Goal: Transaction & Acquisition: Purchase product/service

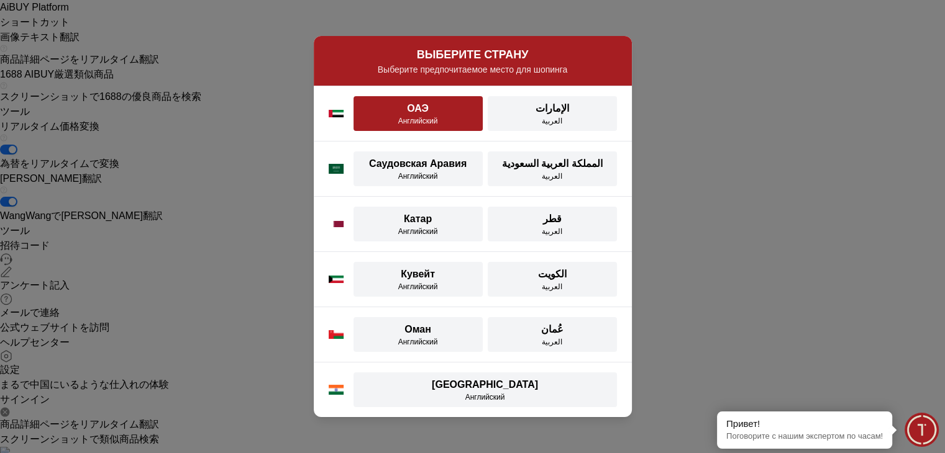
click at [452, 125] on div "Английский" at bounding box center [418, 121] width 114 height 10
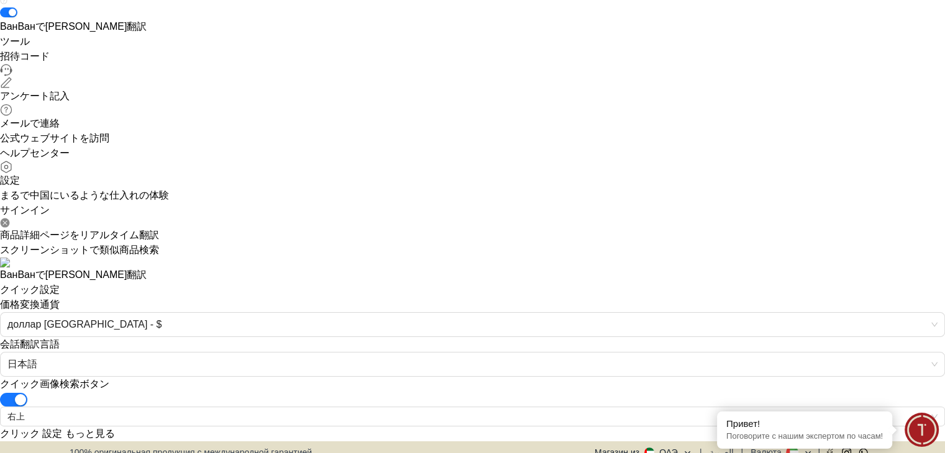
scroll to position [186, 0]
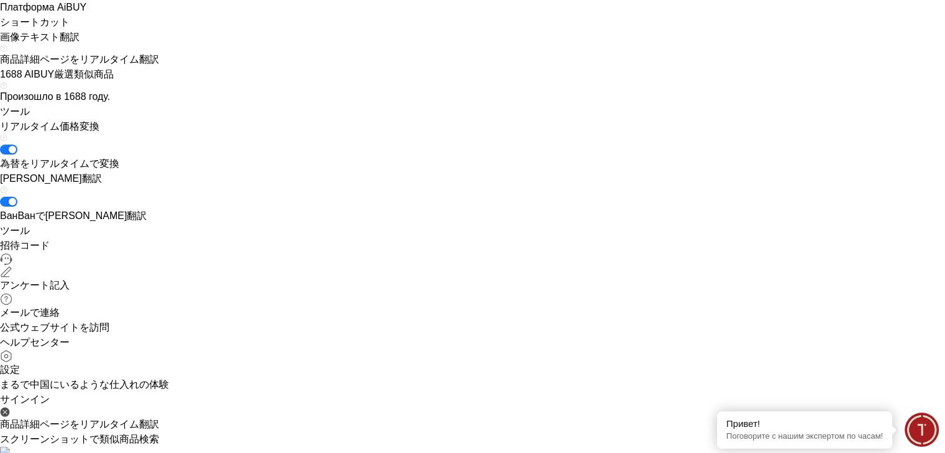
click at [10, 408] on icon at bounding box center [5, 412] width 9 height 9
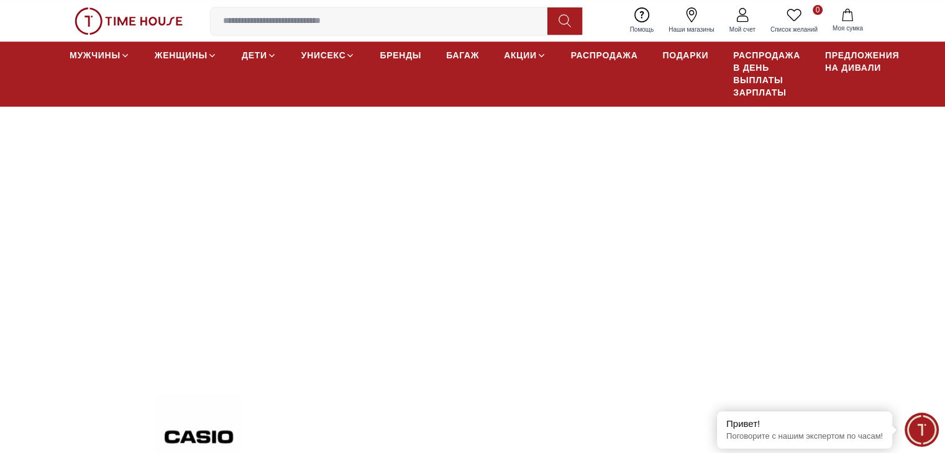
scroll to position [435, 0]
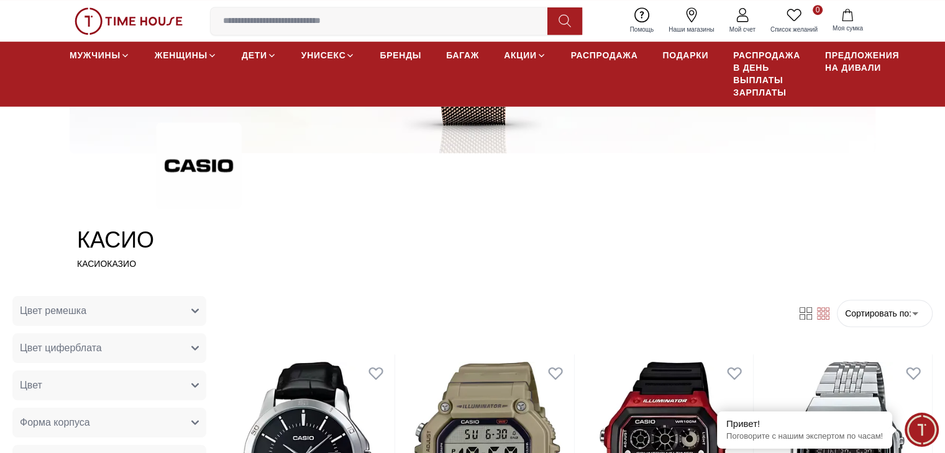
scroll to position [345, 0]
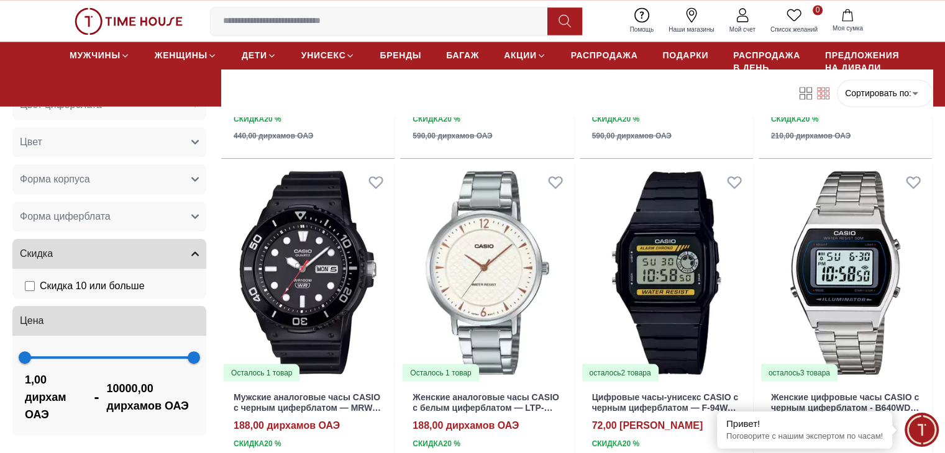
scroll to position [2236, 0]
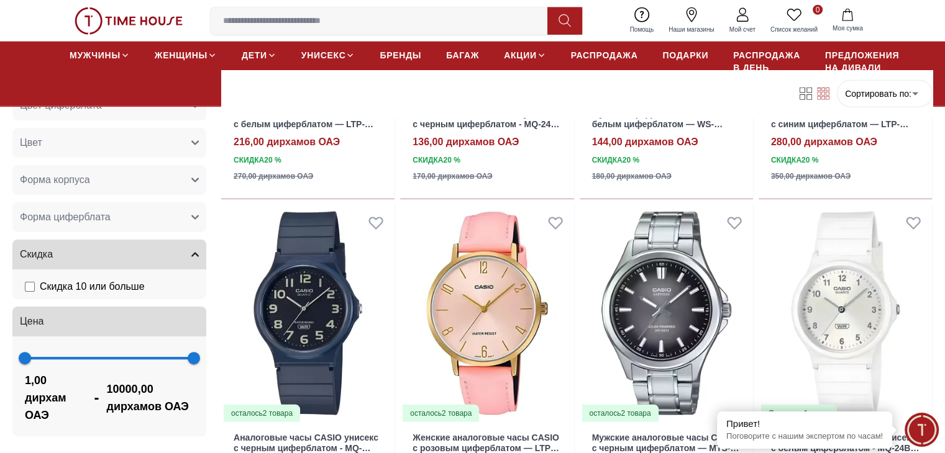
scroll to position [3168, 0]
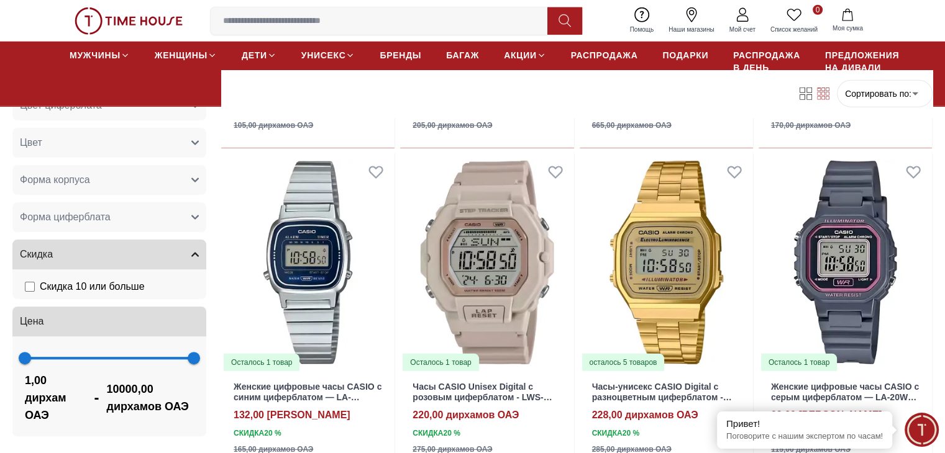
scroll to position [3789, 0]
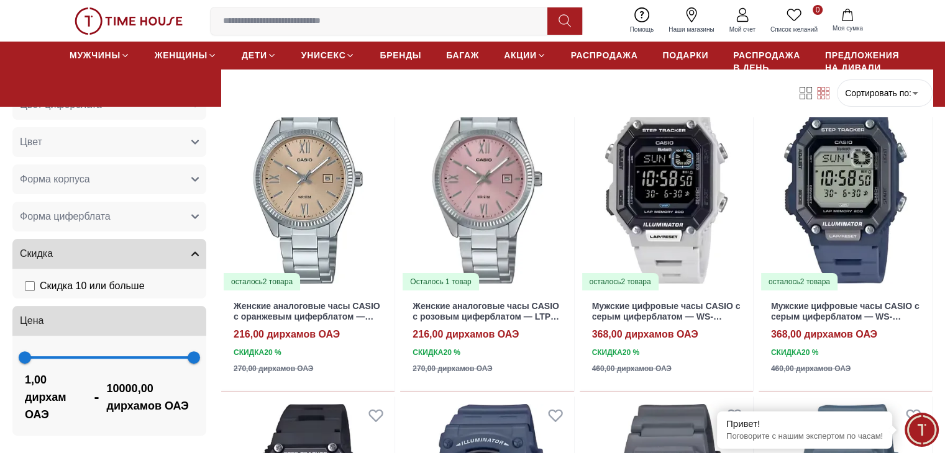
scroll to position [4597, 0]
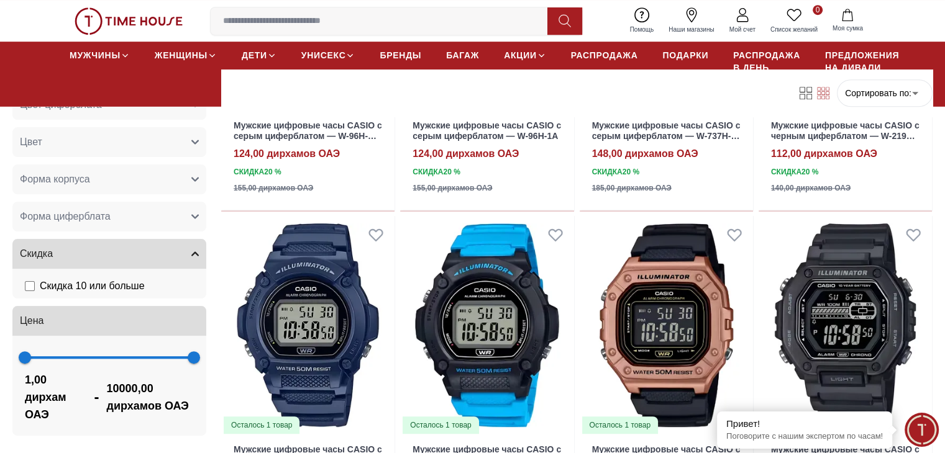
scroll to position [5467, 0]
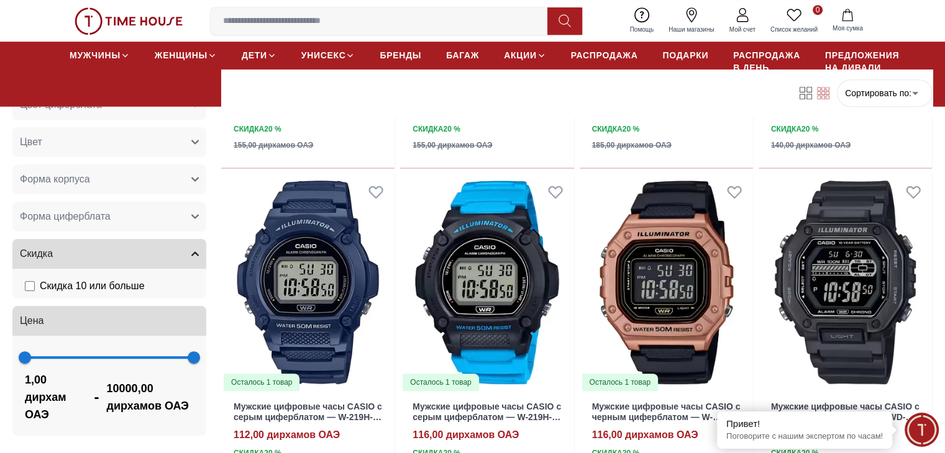
click at [370, 23] on input at bounding box center [384, 21] width 347 height 25
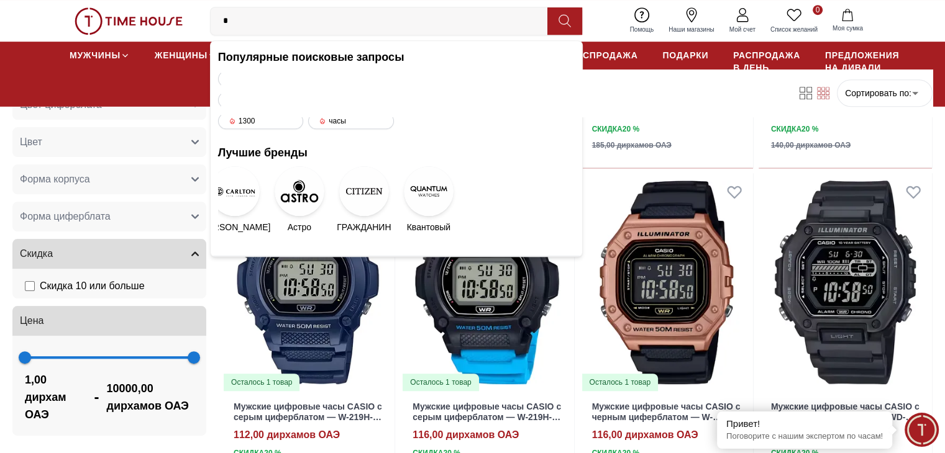
type input "**"
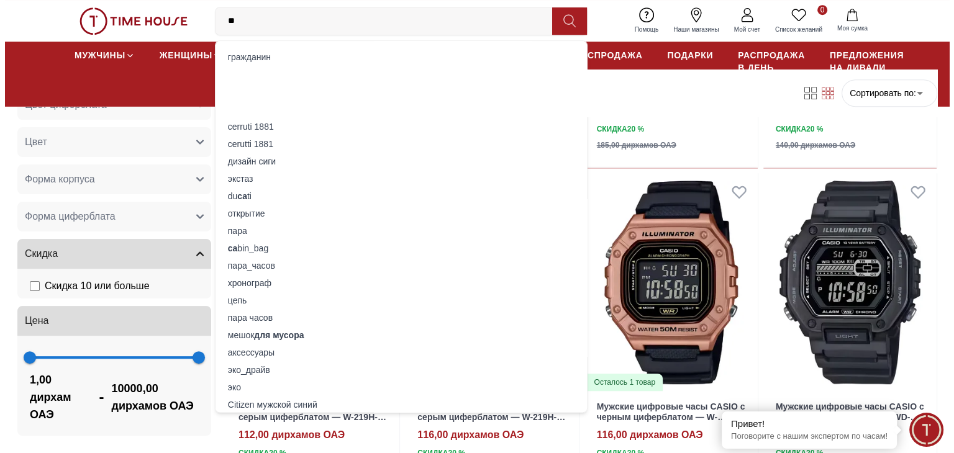
scroll to position [0, 0]
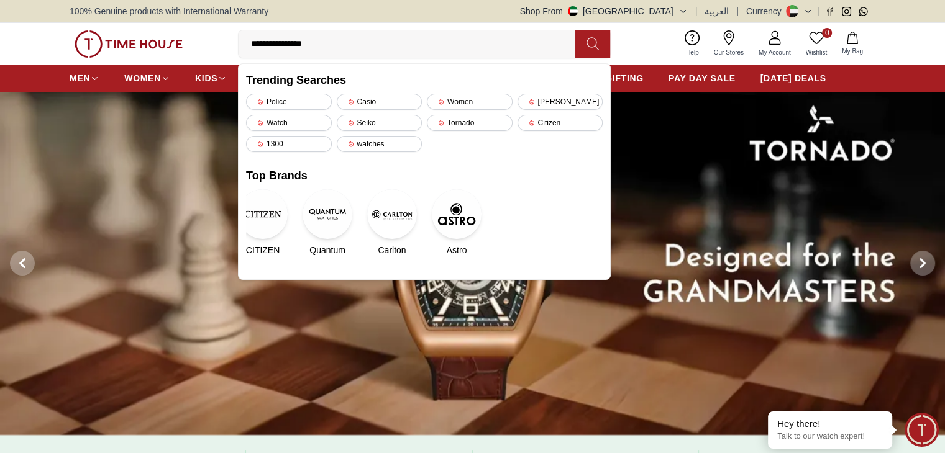
type input "**********"
